Goal: Information Seeking & Learning: Learn about a topic

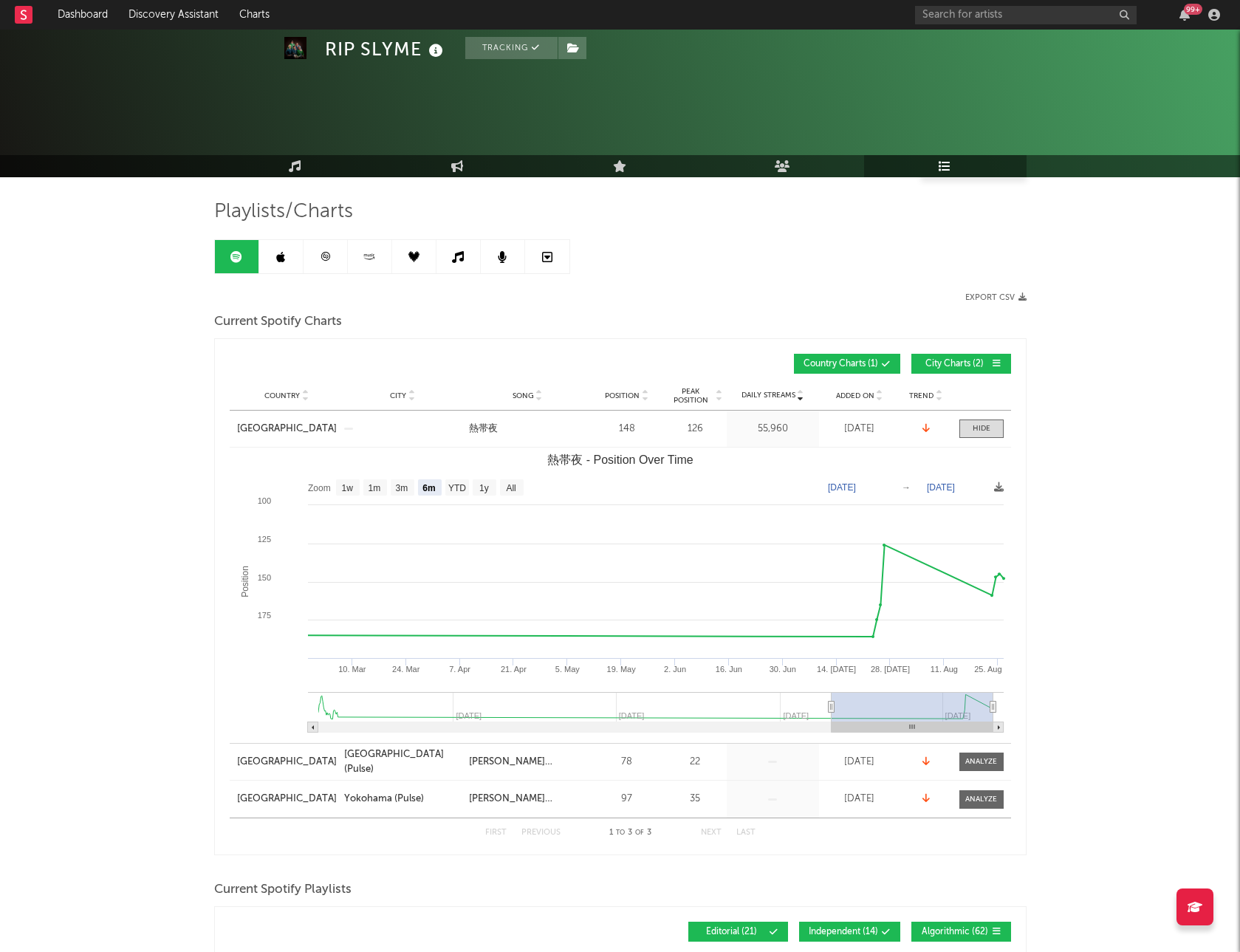
select select "6m"
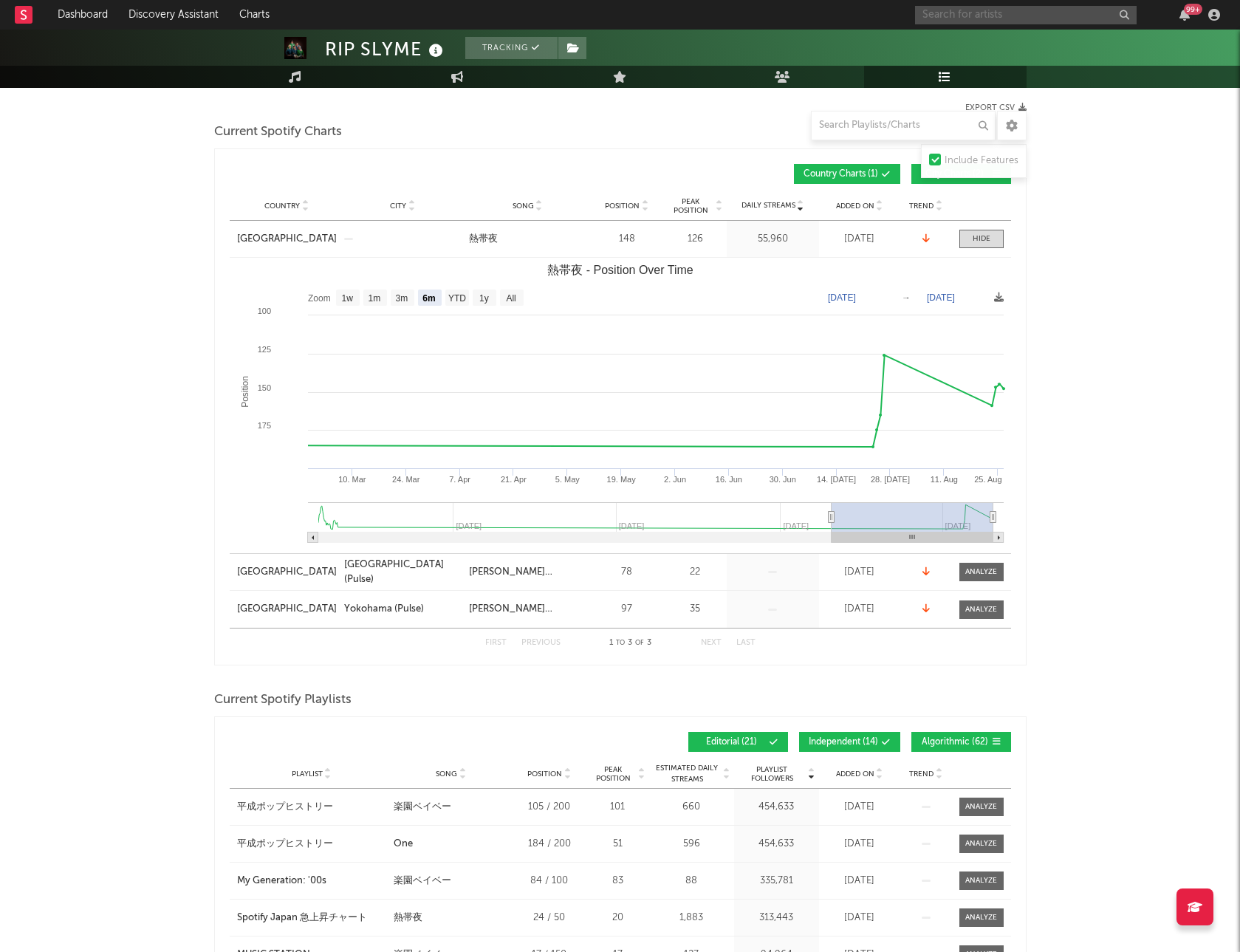
click at [994, 11] on input "text" at bounding box center [1026, 16] width 221 height 19
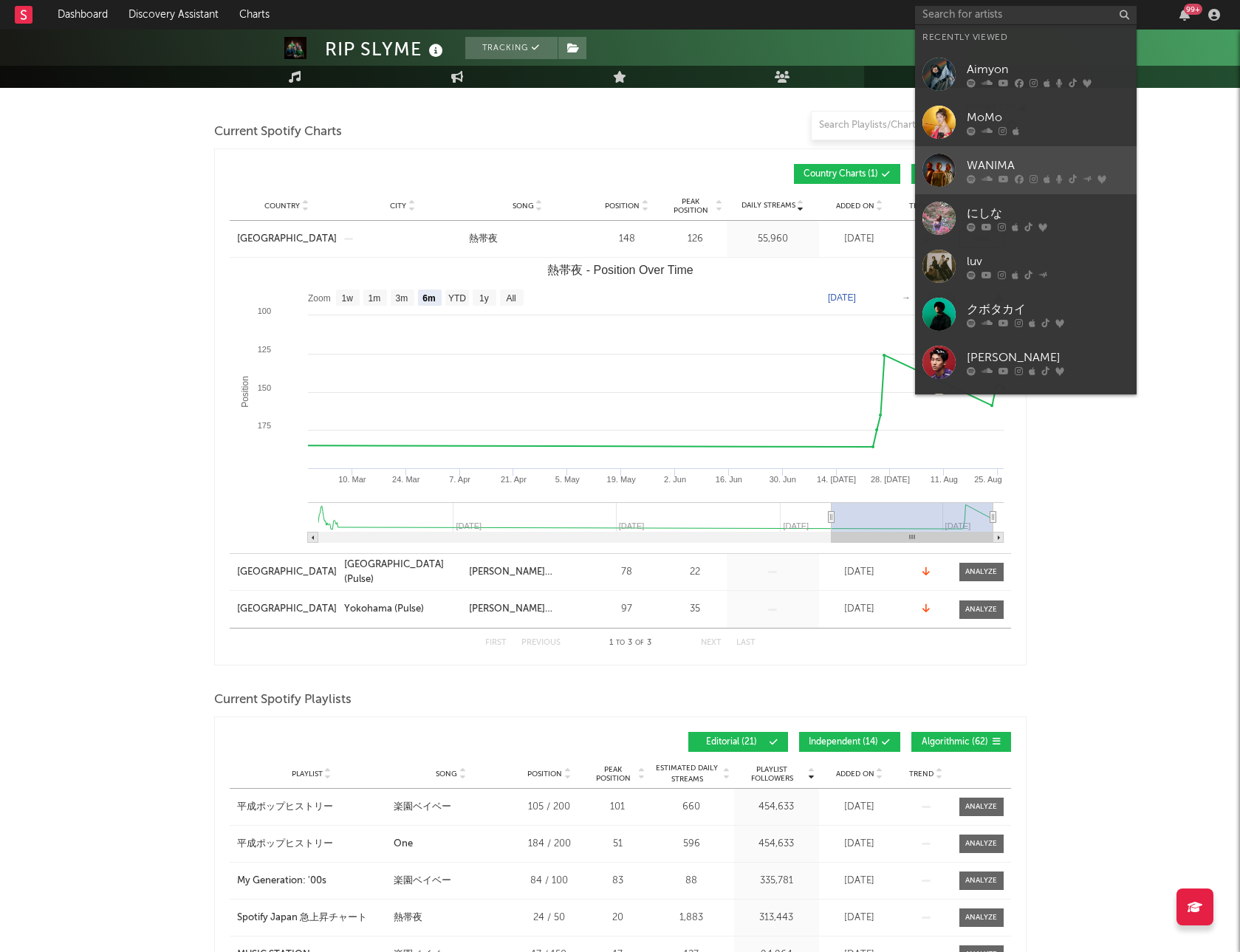
click at [980, 158] on div "WANIMA" at bounding box center [1048, 165] width 162 height 18
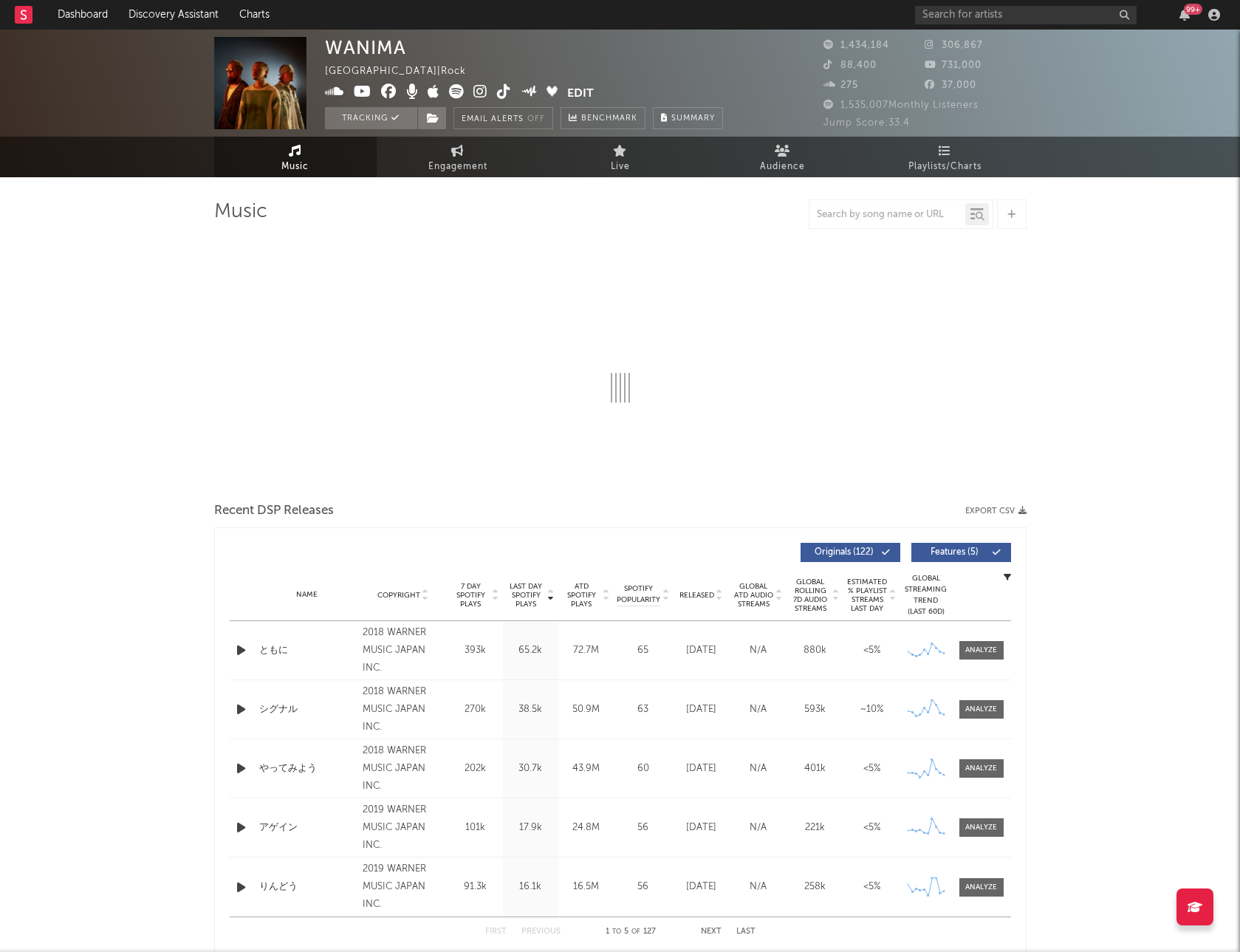
select select "6m"
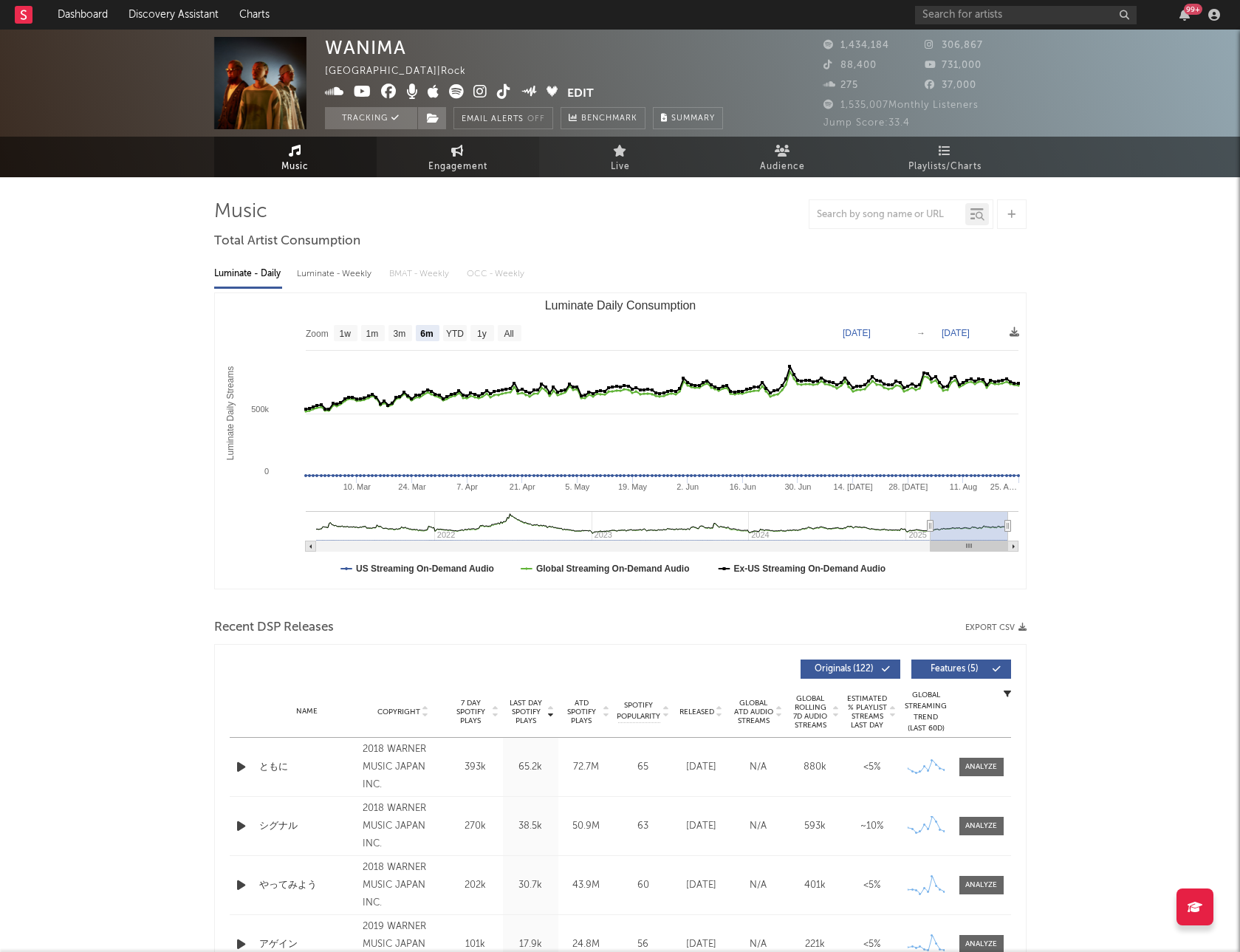
click at [447, 171] on span "Engagement" at bounding box center [457, 167] width 59 height 18
select select "1w"
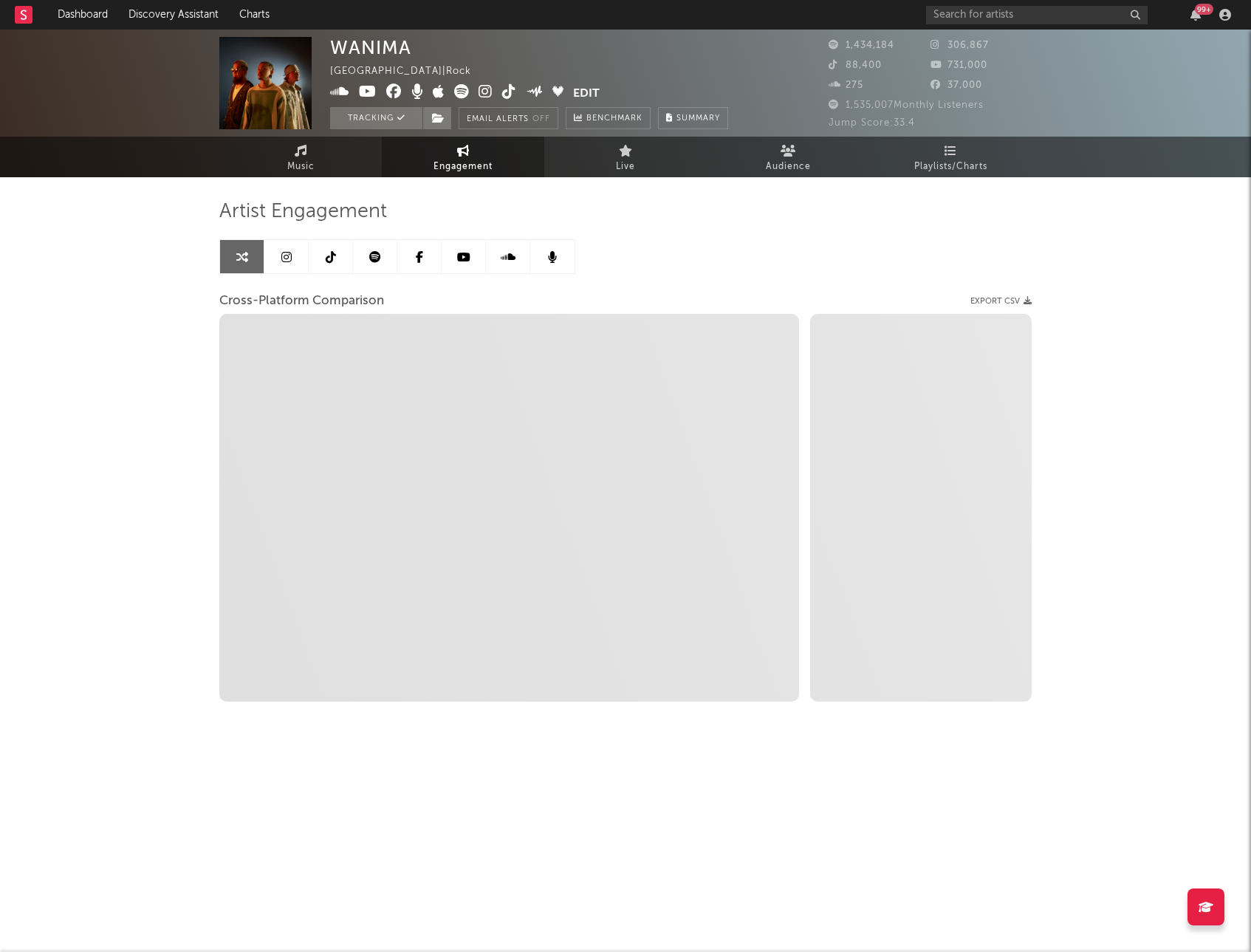
select select "1m"
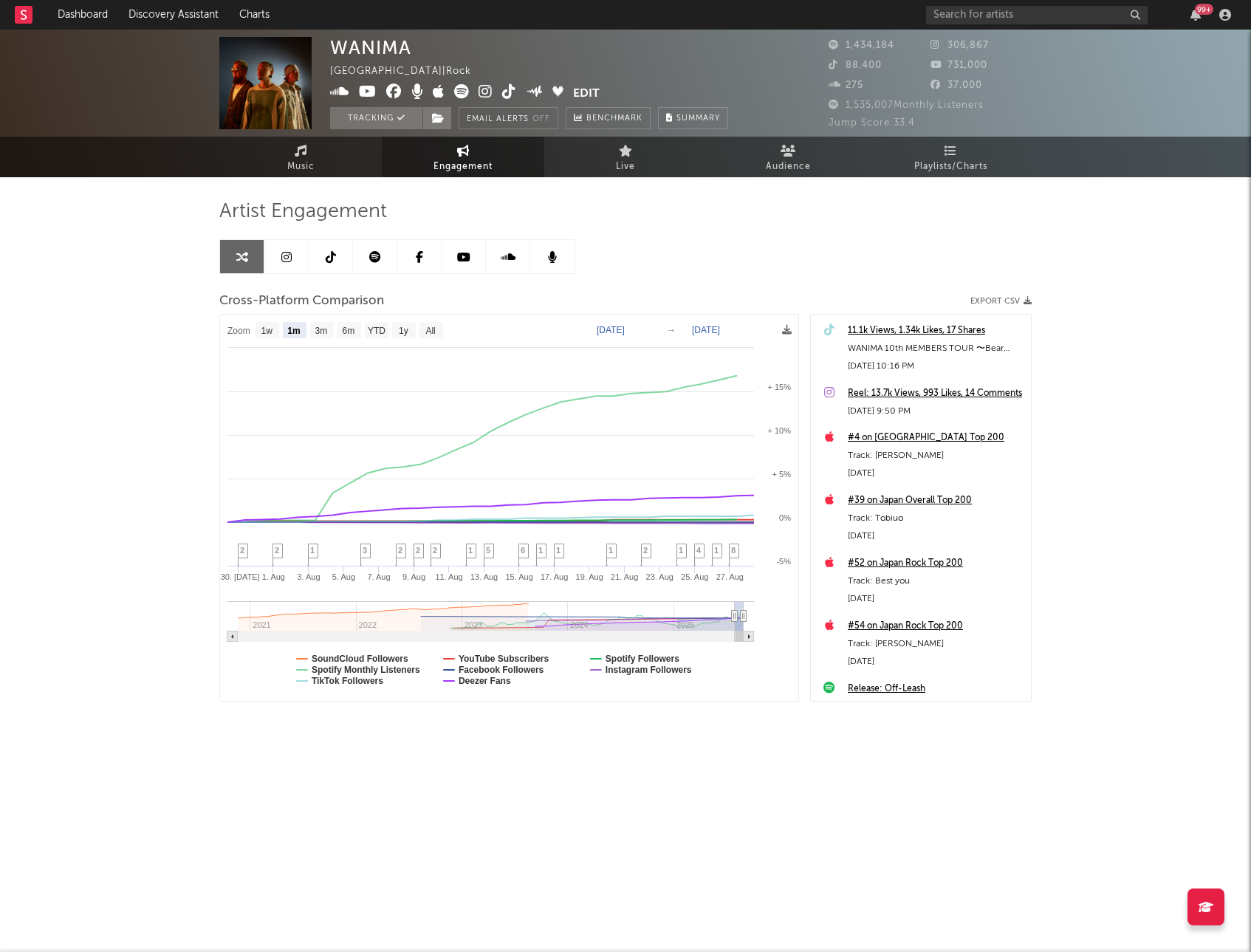
click at [283, 253] on icon at bounding box center [286, 256] width 10 height 12
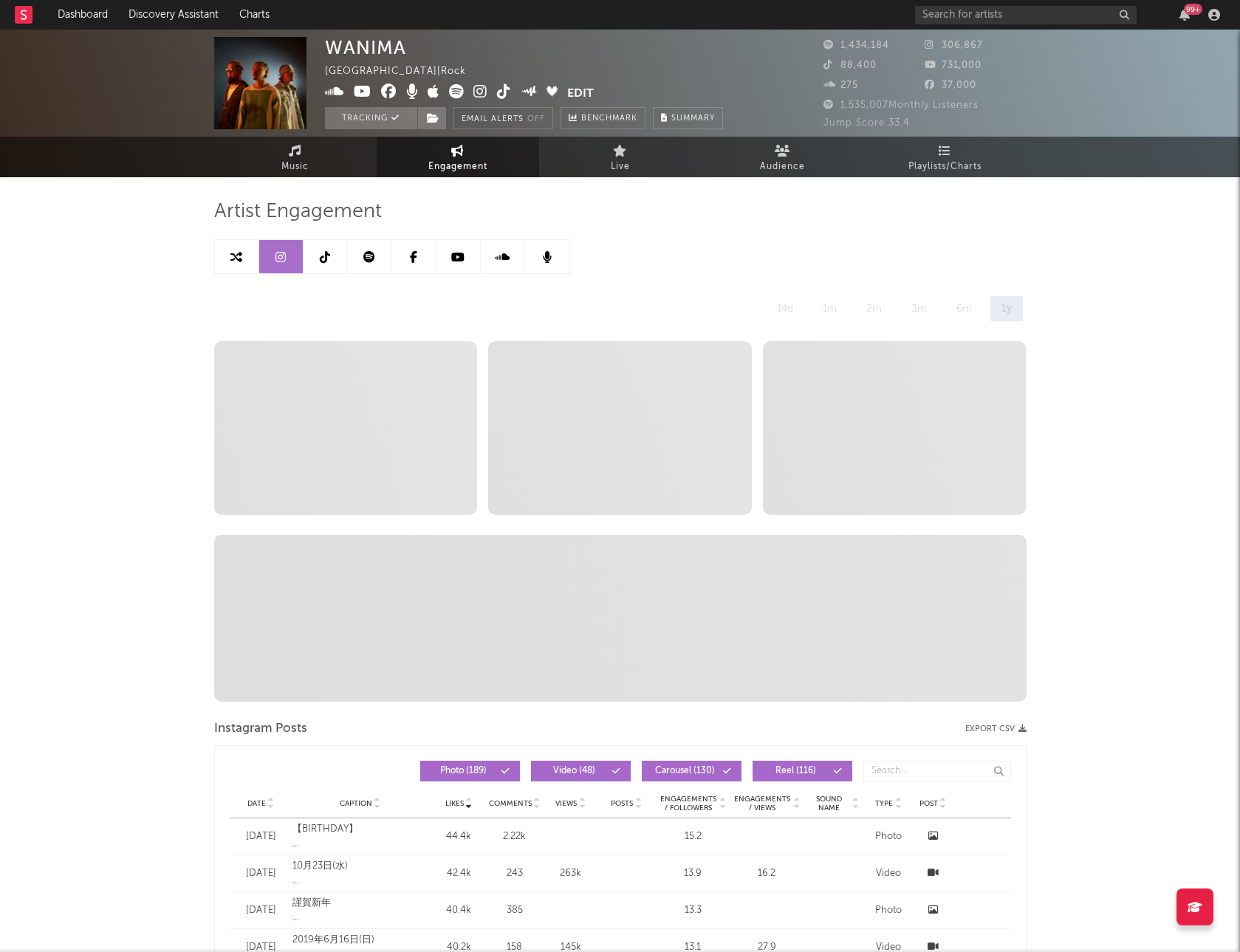
select select "6m"
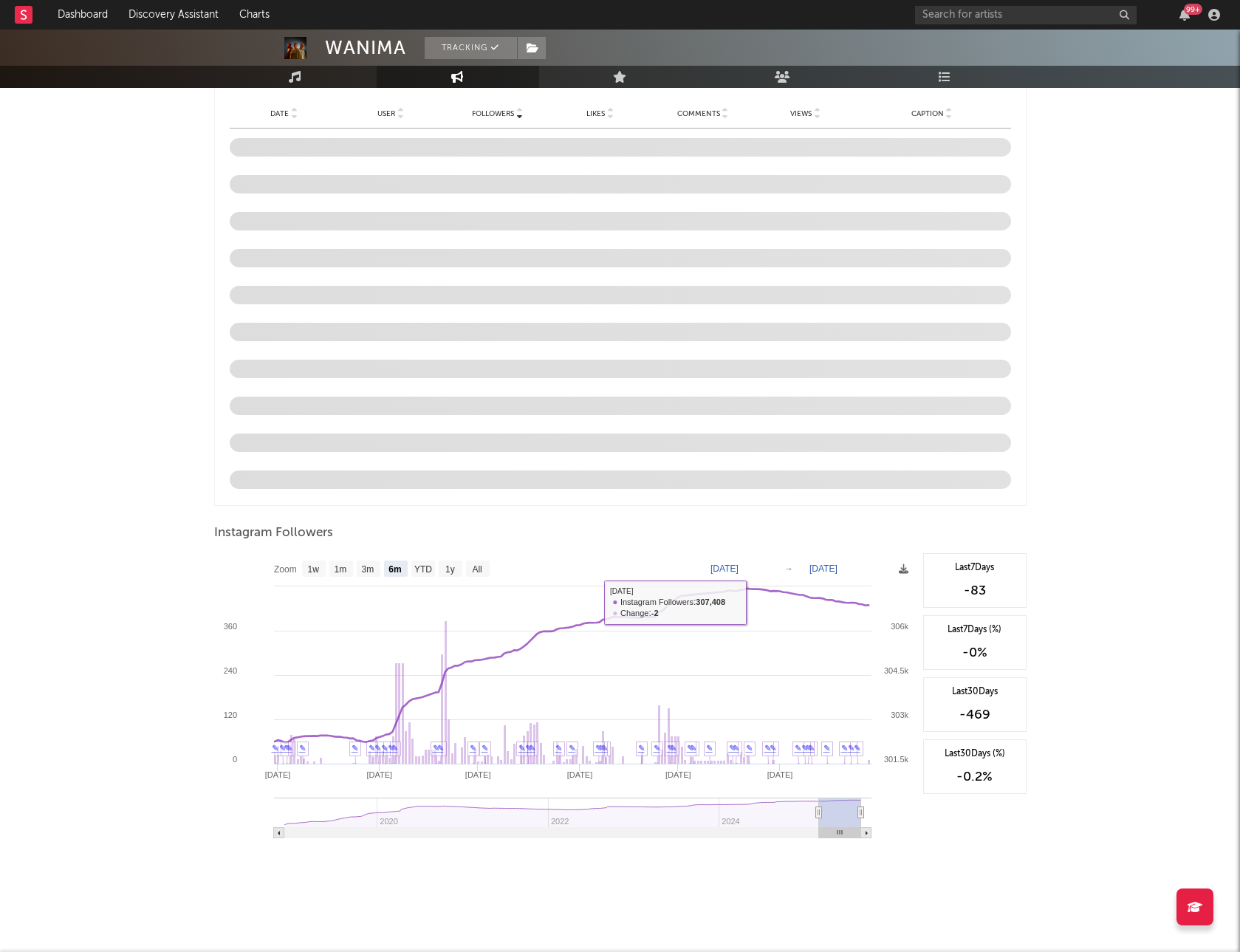
scroll to position [1822, 0]
click at [754, 546] on div "Instagram Followers" at bounding box center [620, 533] width 813 height 25
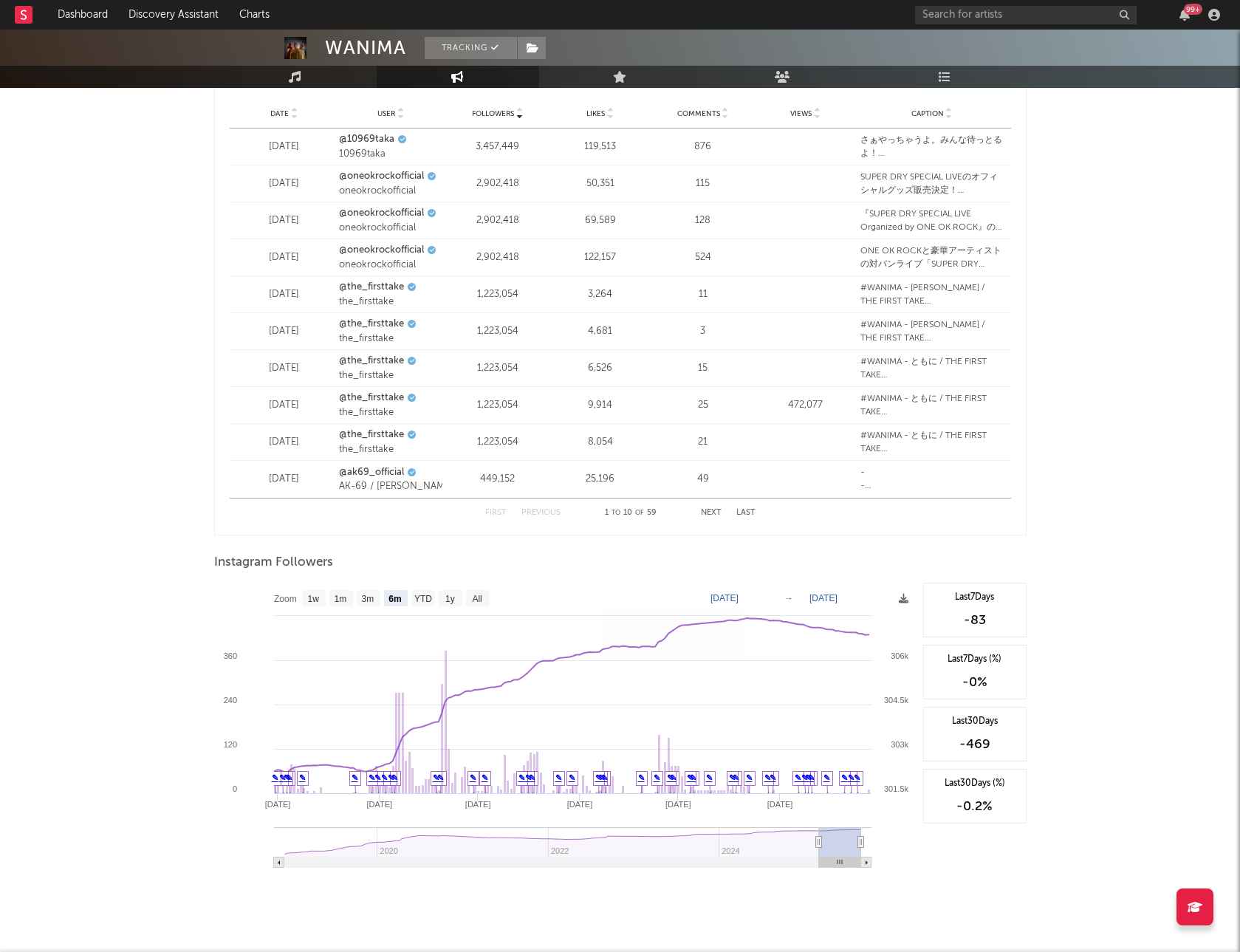
click at [738, 593] on text "[DATE]" at bounding box center [725, 598] width 28 height 10
click at [771, 600] on input "[DATE]" at bounding box center [736, 598] width 69 height 15
type input "[DATE]"
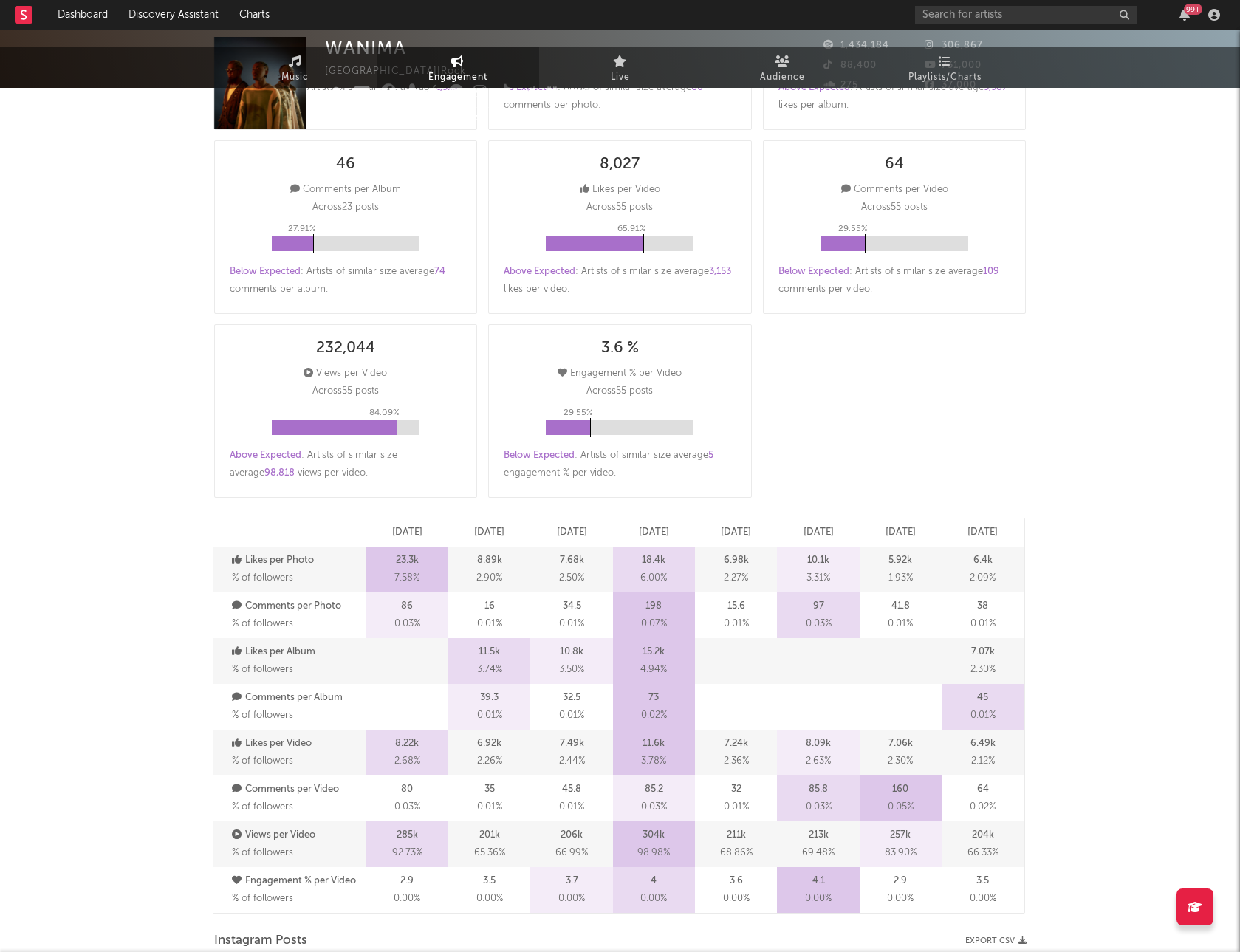
scroll to position [0, 0]
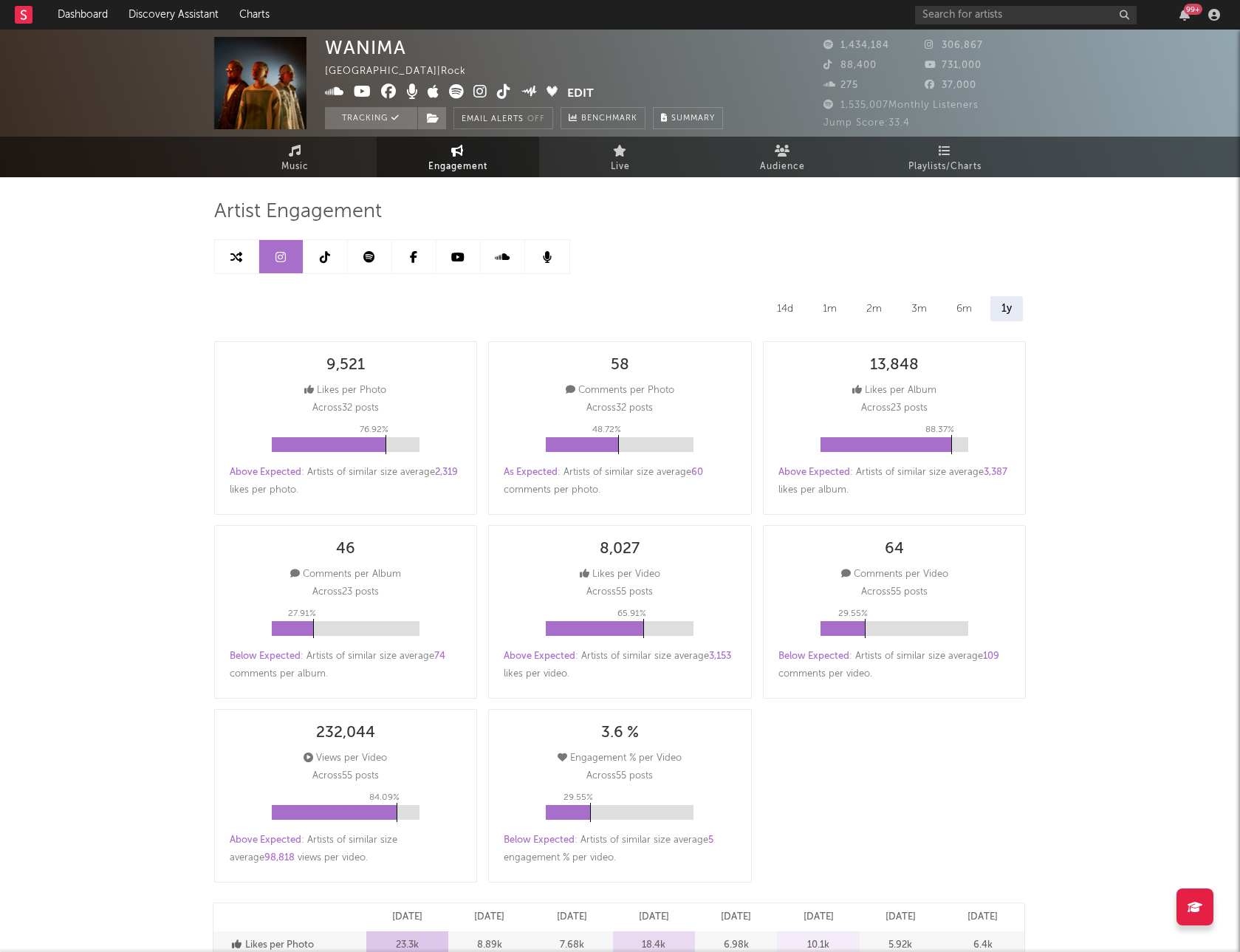
click at [330, 246] on link at bounding box center [325, 256] width 44 height 33
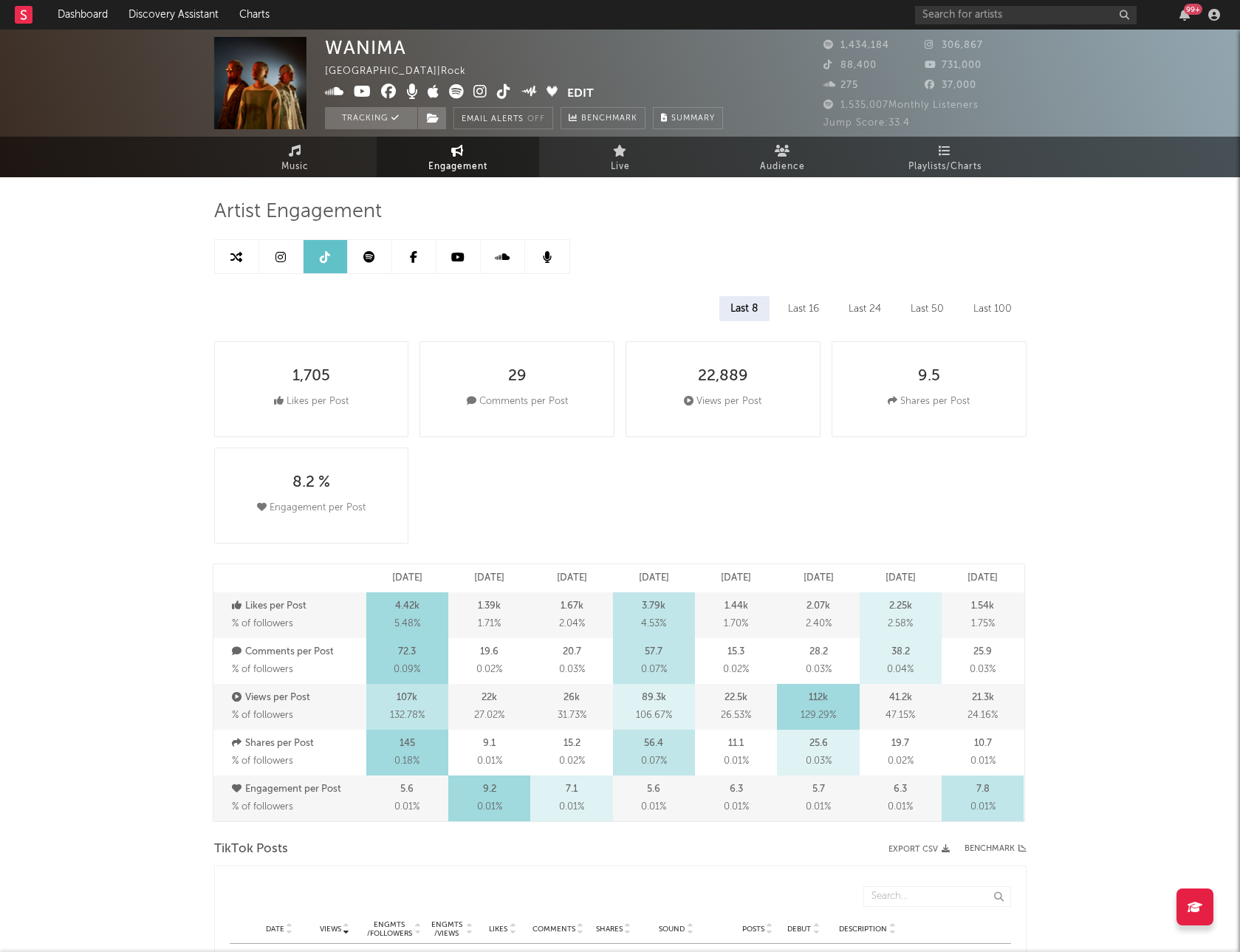
select select "6m"
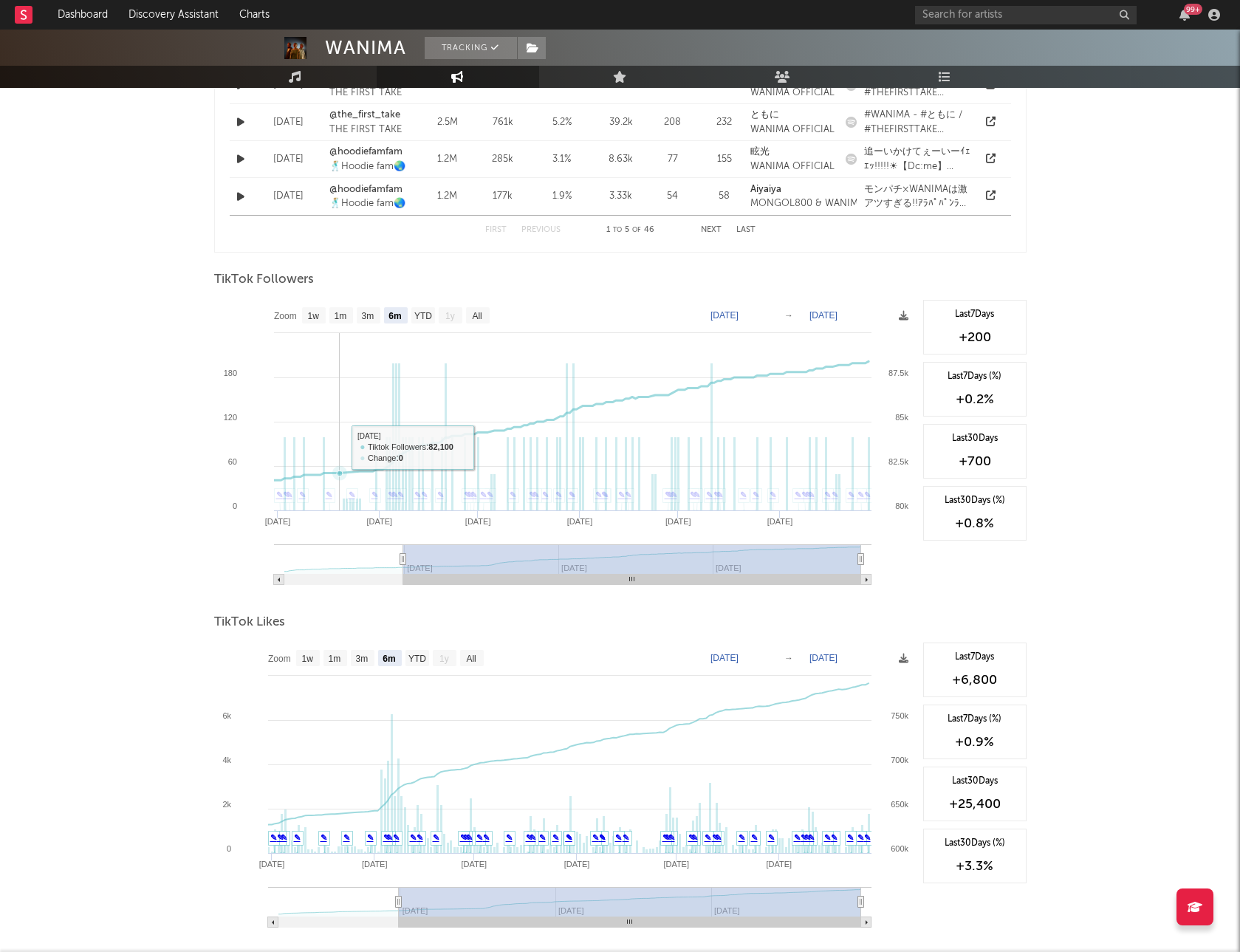
scroll to position [1234, 0]
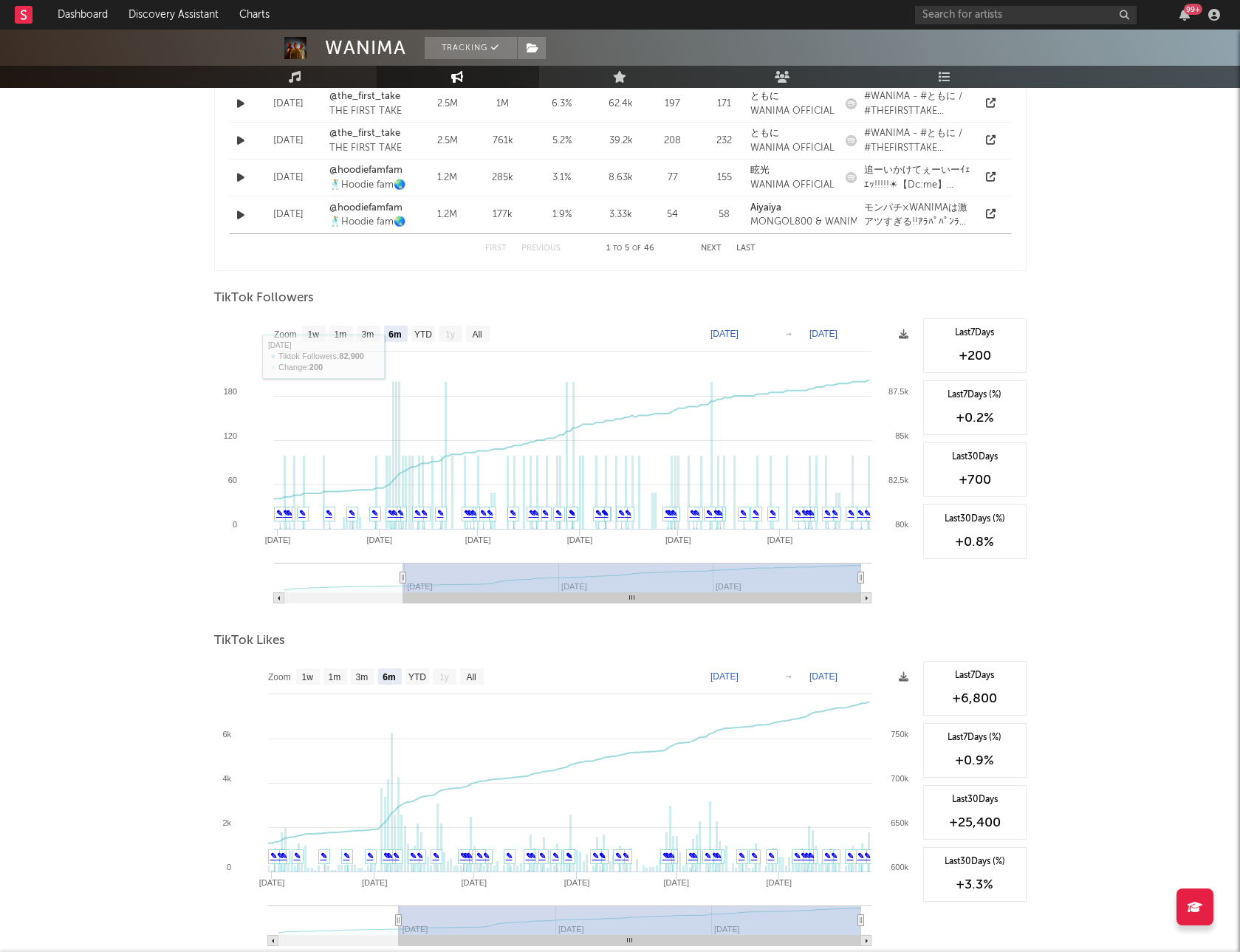
click at [739, 333] on text "[DATE]" at bounding box center [725, 333] width 28 height 10
click at [769, 332] on input "[DATE]" at bounding box center [736, 333] width 69 height 15
type input "[DATE]"
